Goal: Transaction & Acquisition: Purchase product/service

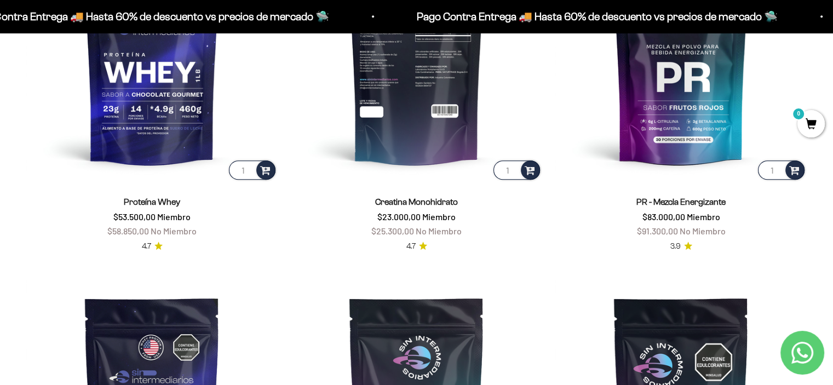
scroll to position [545, 0]
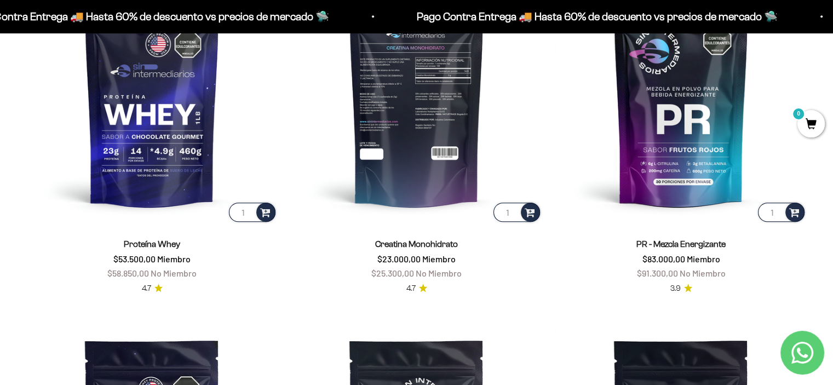
click at [447, 144] on img at bounding box center [417, 99] width 252 height 252
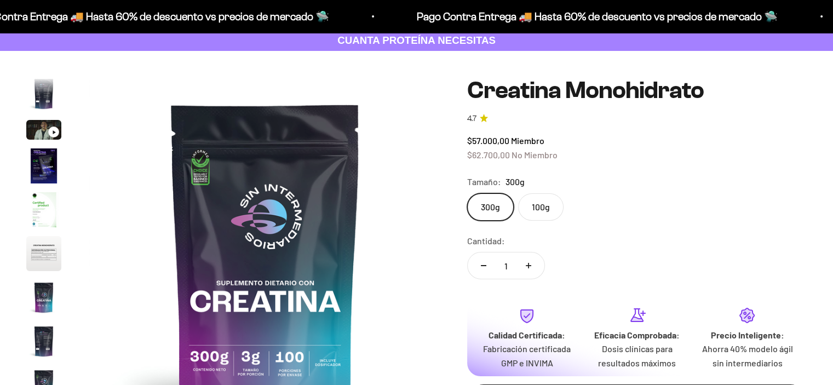
scroll to position [55, 0]
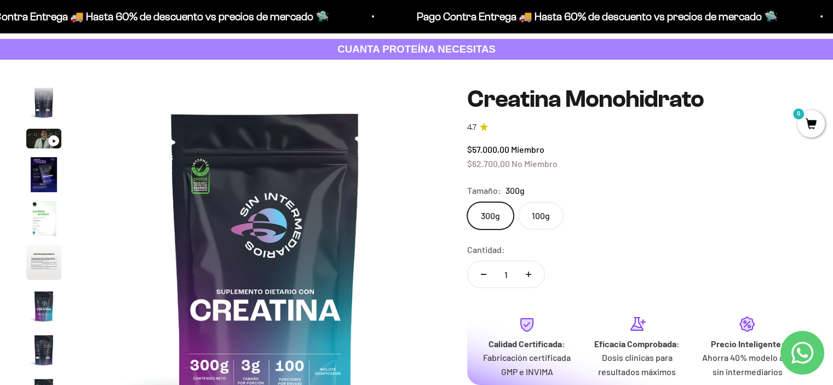
click at [548, 217] on label "100g" at bounding box center [540, 215] width 45 height 27
click at [467, 202] on input "100g" at bounding box center [467, 202] width 1 height 1
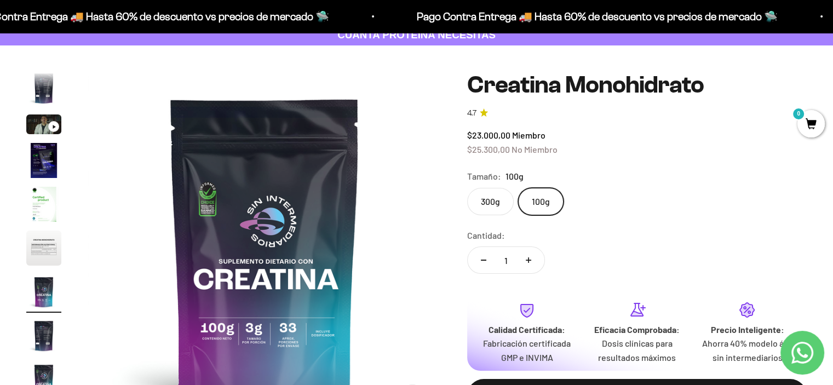
scroll to position [66, 0]
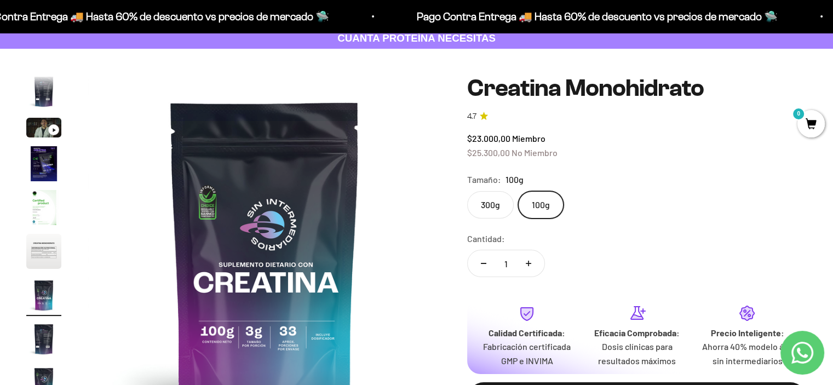
click at [485, 199] on label "300g" at bounding box center [490, 204] width 47 height 27
click at [467, 191] on input "300g" at bounding box center [467, 191] width 1 height 1
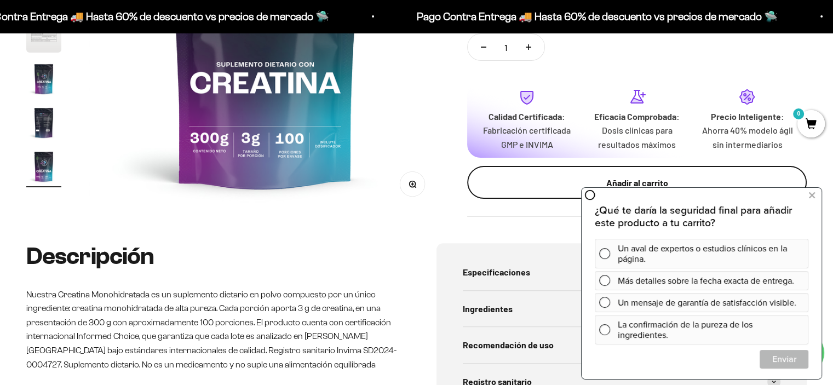
scroll to position [285, 0]
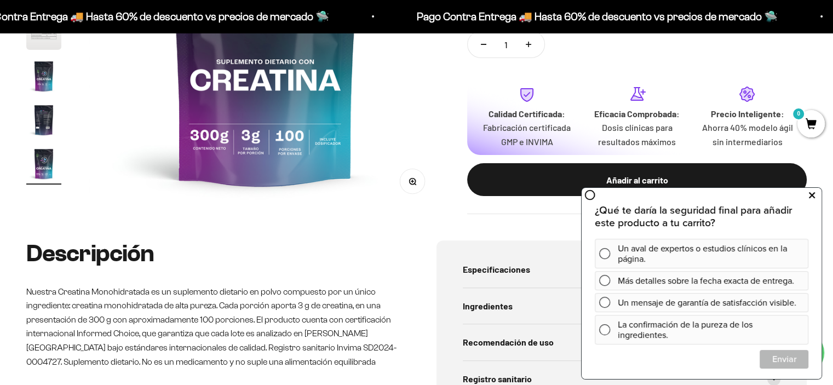
click at [814, 192] on icon at bounding box center [812, 196] width 6 height 14
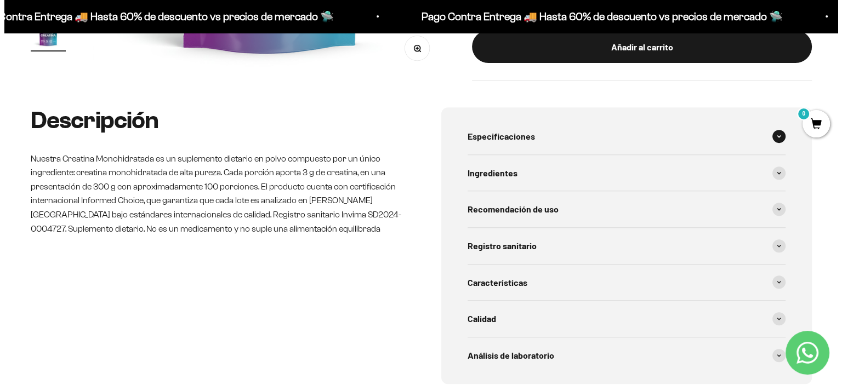
scroll to position [230, 0]
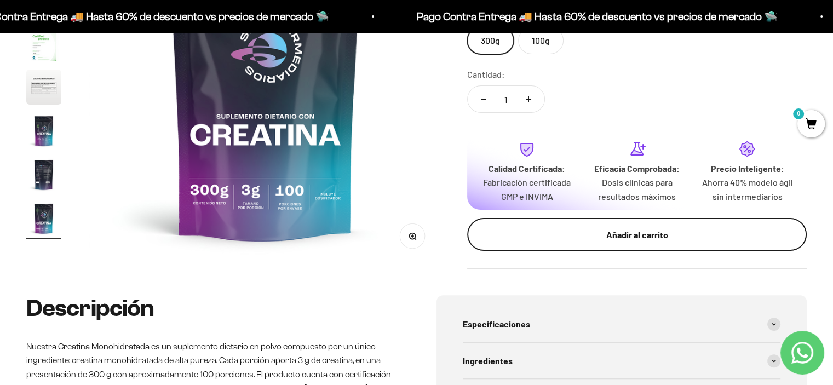
click at [666, 232] on div "Añadir al carrito" at bounding box center [637, 235] width 296 height 14
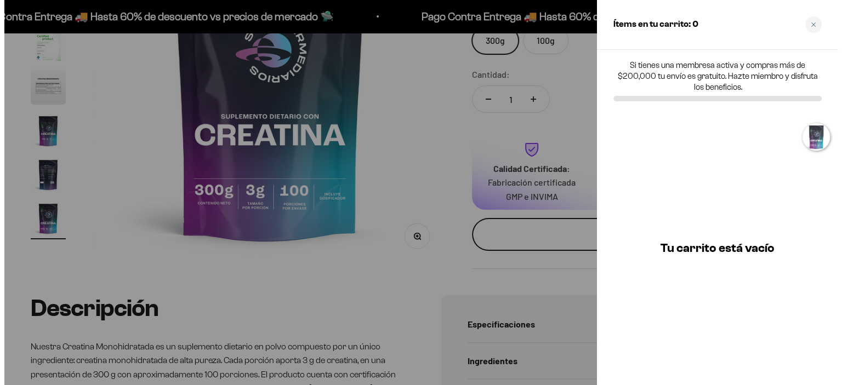
scroll to position [0, 2970]
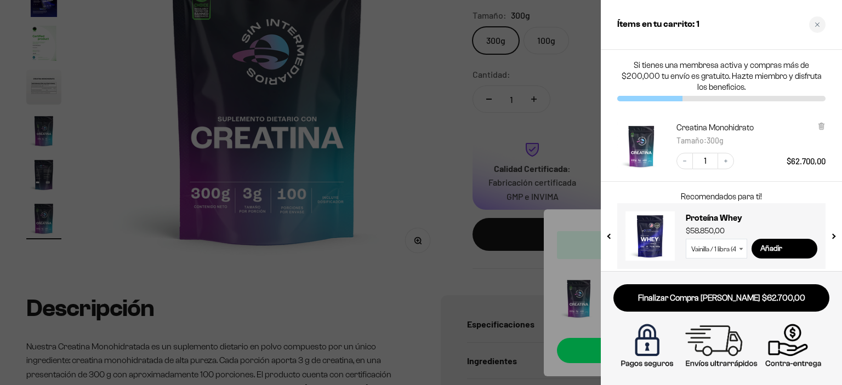
click at [687, 296] on link "Finalizar Compra [PERSON_NAME] $62.700,00" at bounding box center [721, 298] width 216 height 28
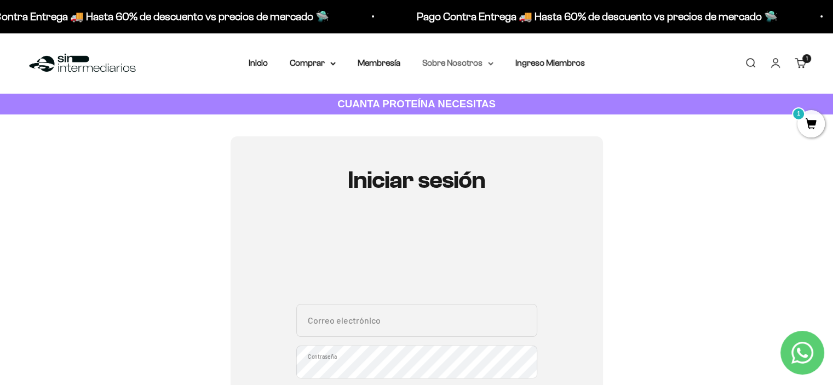
click at [471, 63] on summary "Sobre Nosotros" at bounding box center [457, 63] width 71 height 14
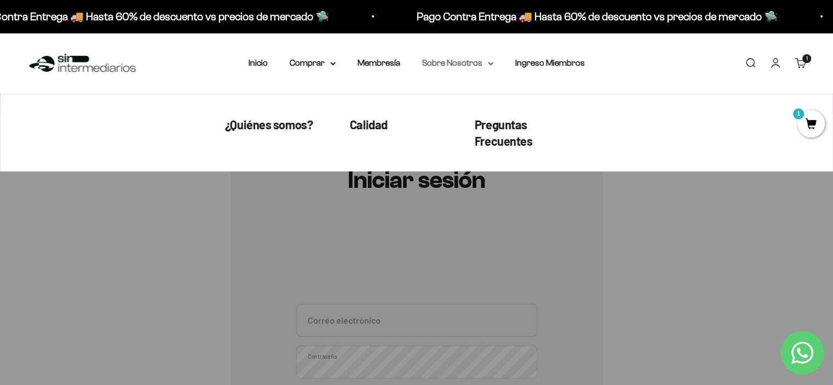
click at [471, 63] on summary "Sobre Nosotros" at bounding box center [457, 63] width 71 height 14
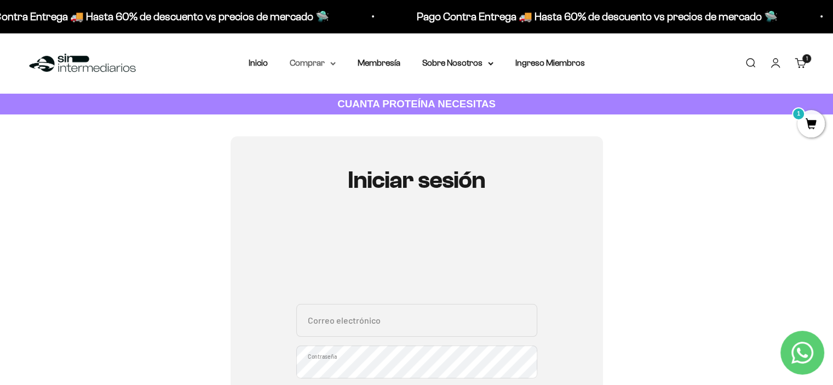
click at [334, 59] on summary "Comprar" at bounding box center [313, 63] width 46 height 14
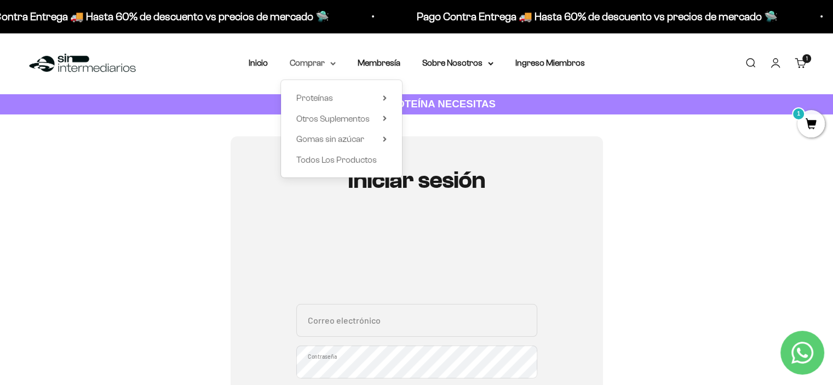
drag, startPoint x: 334, startPoint y: 60, endPoint x: 327, endPoint y: 67, distance: 10.1
click at [334, 61] on summary "Comprar" at bounding box center [313, 63] width 46 height 14
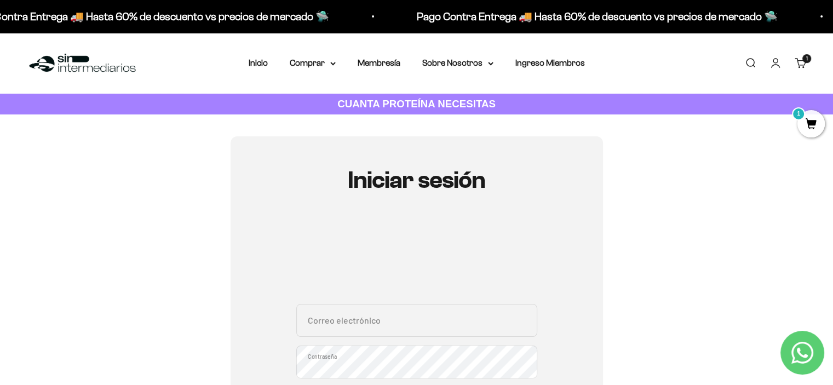
click at [270, 63] on nav "Inicio Comprar Proteínas Ver Todos Whey Iso Vegan" at bounding box center [417, 63] width 336 height 14
click at [265, 63] on link "Inicio" at bounding box center [258, 62] width 19 height 9
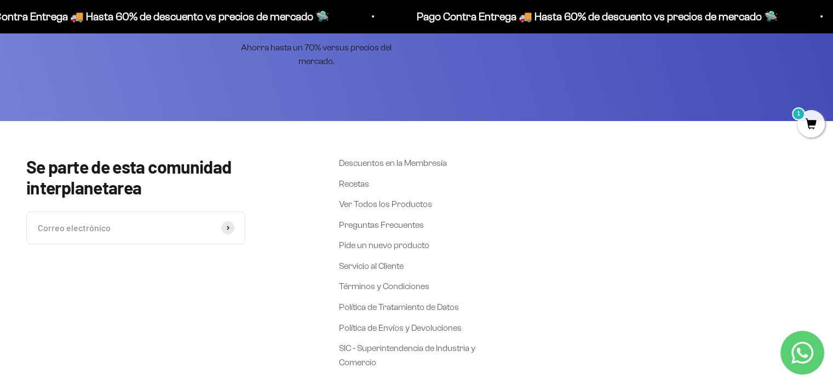
scroll to position [4444, 0]
